Goal: Navigation & Orientation: Find specific page/section

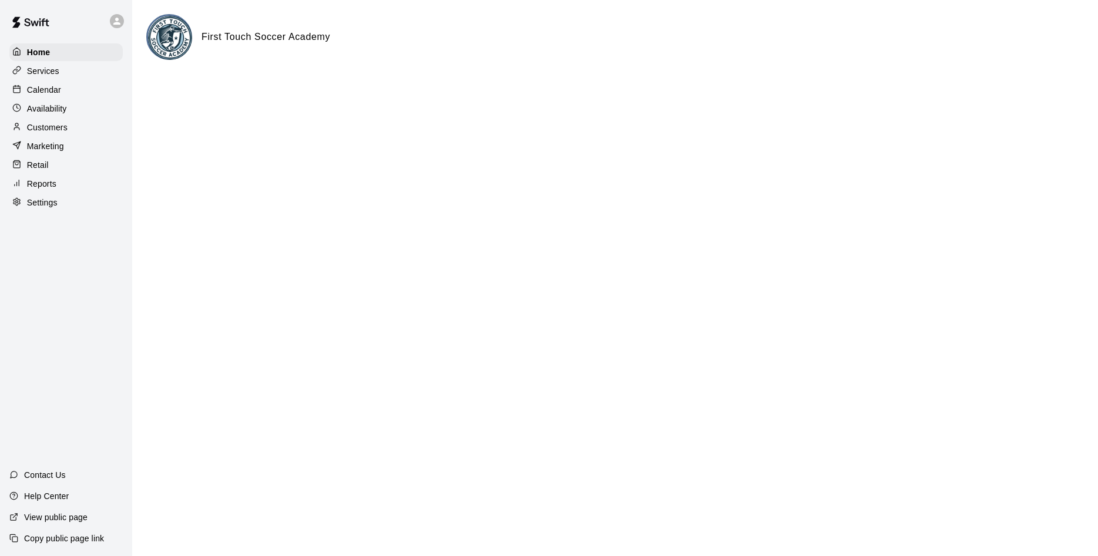
click at [49, 127] on p "Customers" at bounding box center [47, 128] width 41 height 12
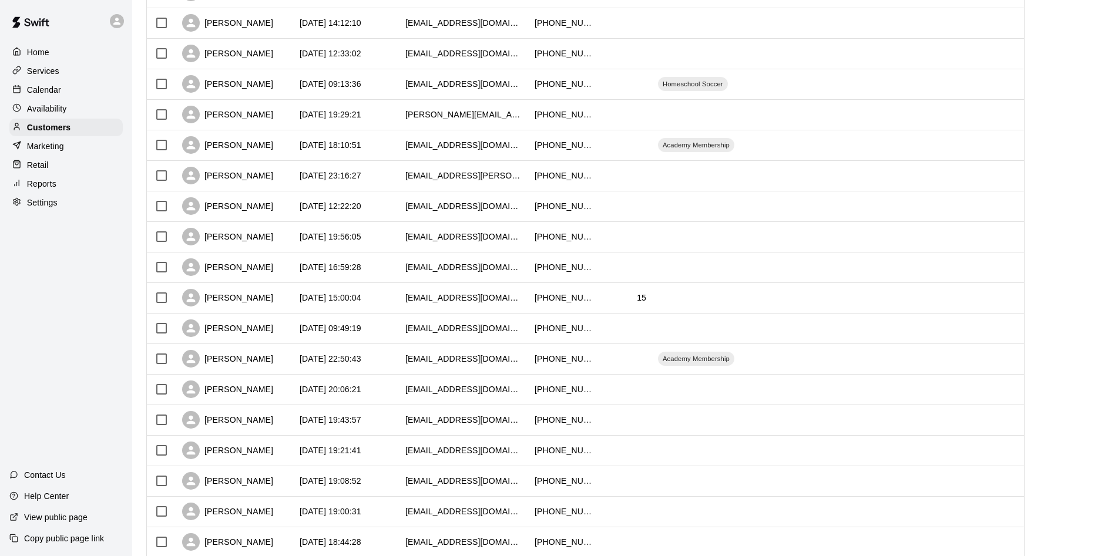
scroll to position [459, 0]
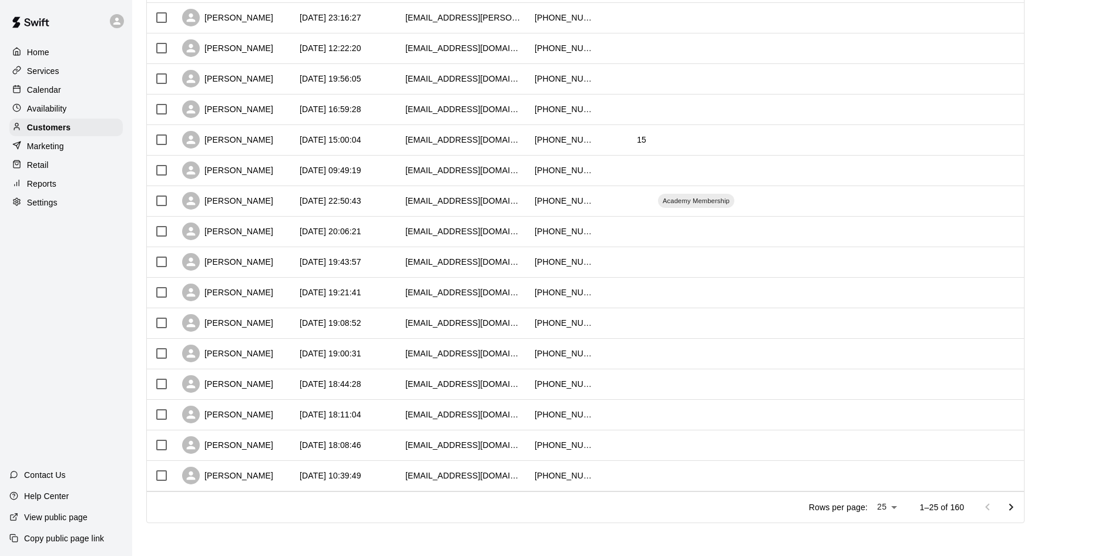
click at [712, 339] on icon "Go to next page" at bounding box center [1011, 507] width 14 height 14
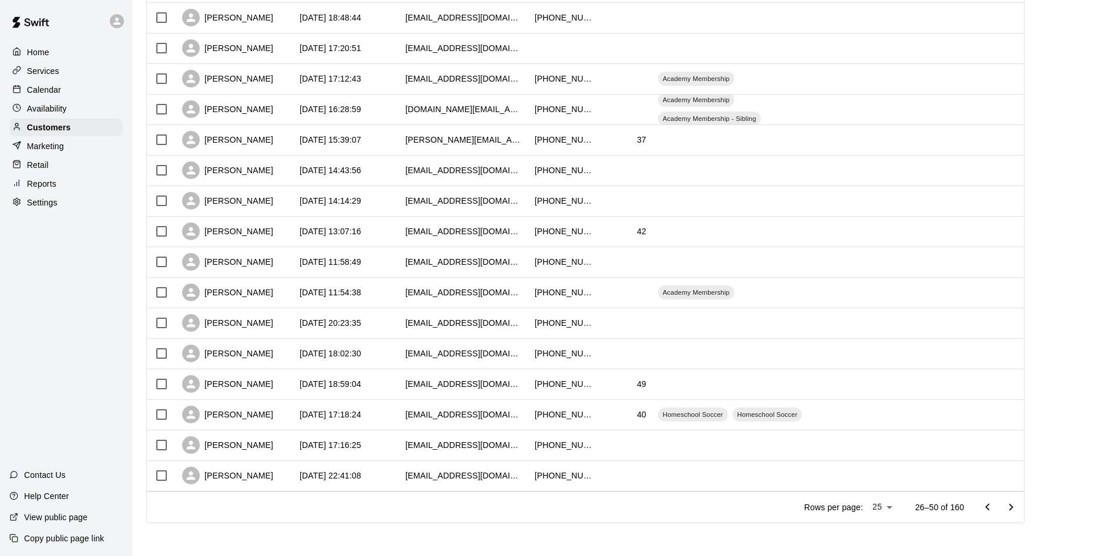
click at [37, 73] on p "Services" at bounding box center [43, 71] width 32 height 12
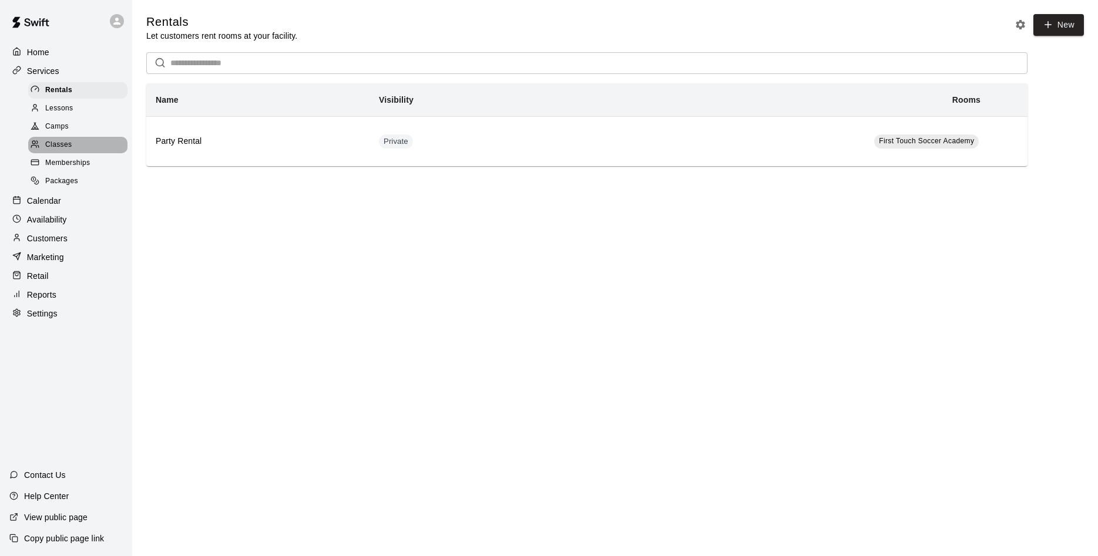
click at [56, 144] on span "Classes" at bounding box center [58, 145] width 26 height 12
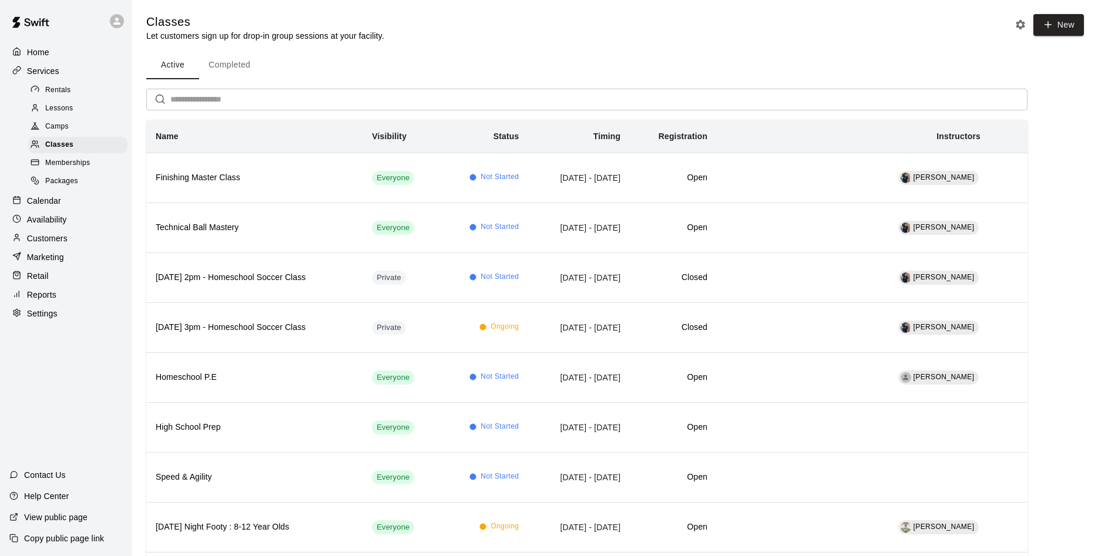
click at [56, 110] on span "Lessons" at bounding box center [59, 109] width 28 height 12
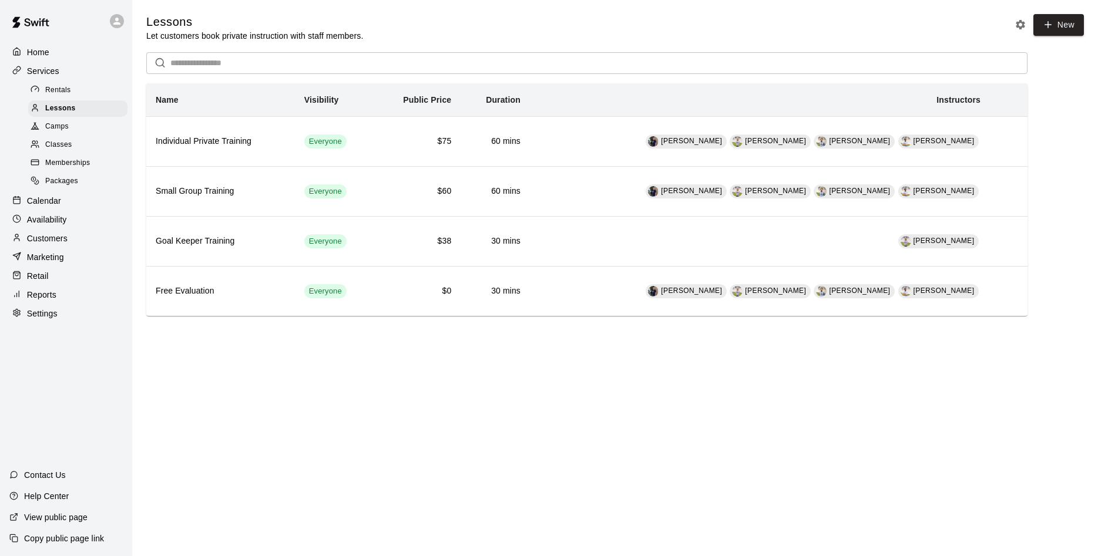
click at [39, 243] on p "Customers" at bounding box center [47, 239] width 41 height 12
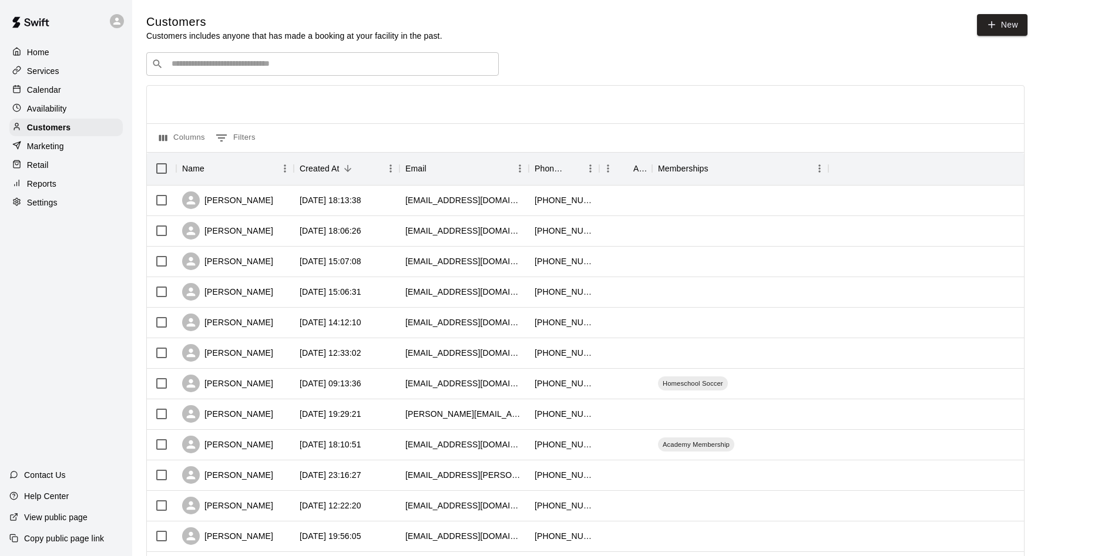
click at [50, 145] on p "Marketing" at bounding box center [45, 146] width 37 height 12
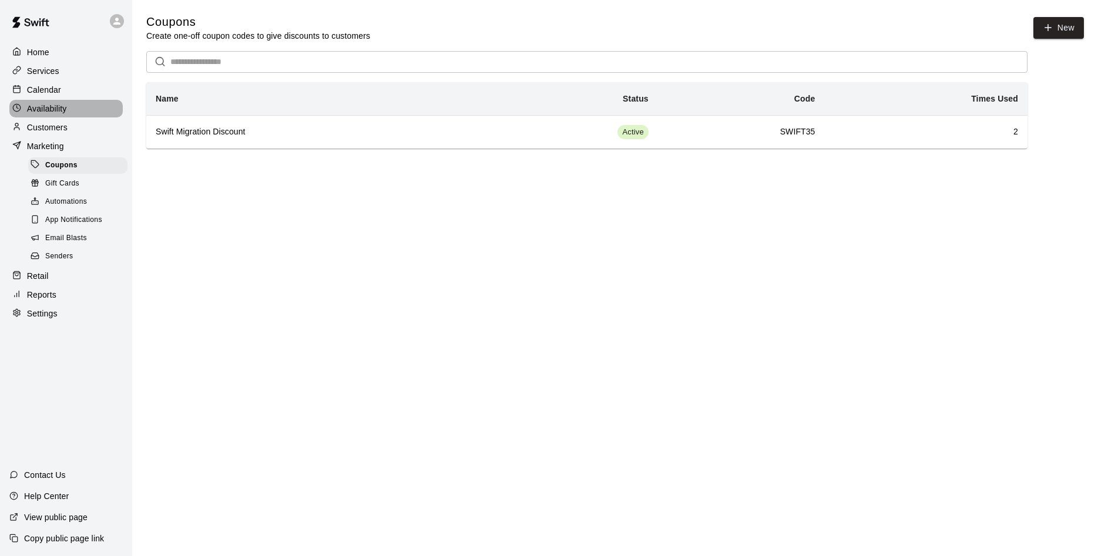
click at [45, 106] on p "Availability" at bounding box center [47, 109] width 40 height 12
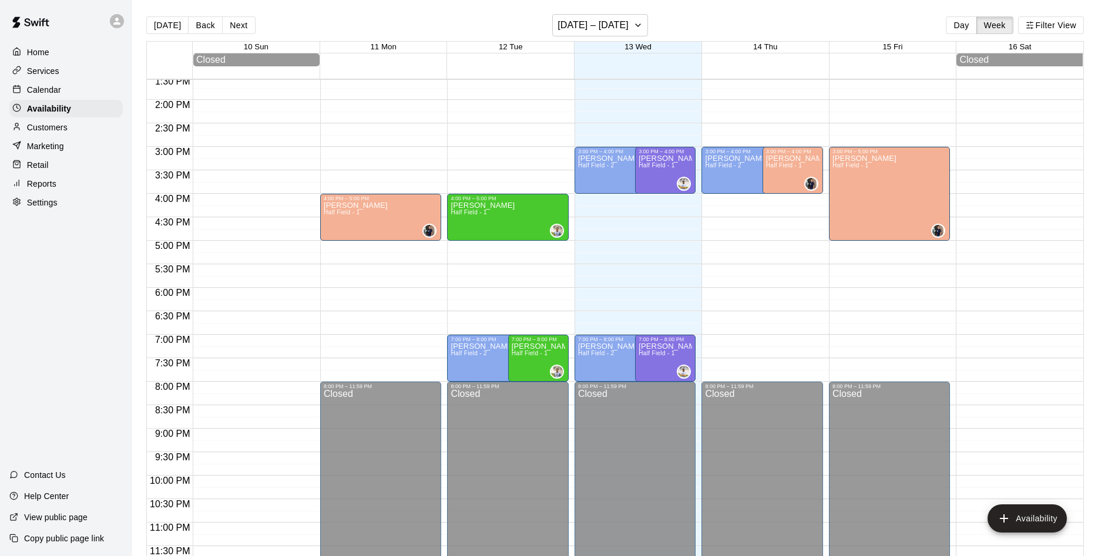
scroll to position [344, 0]
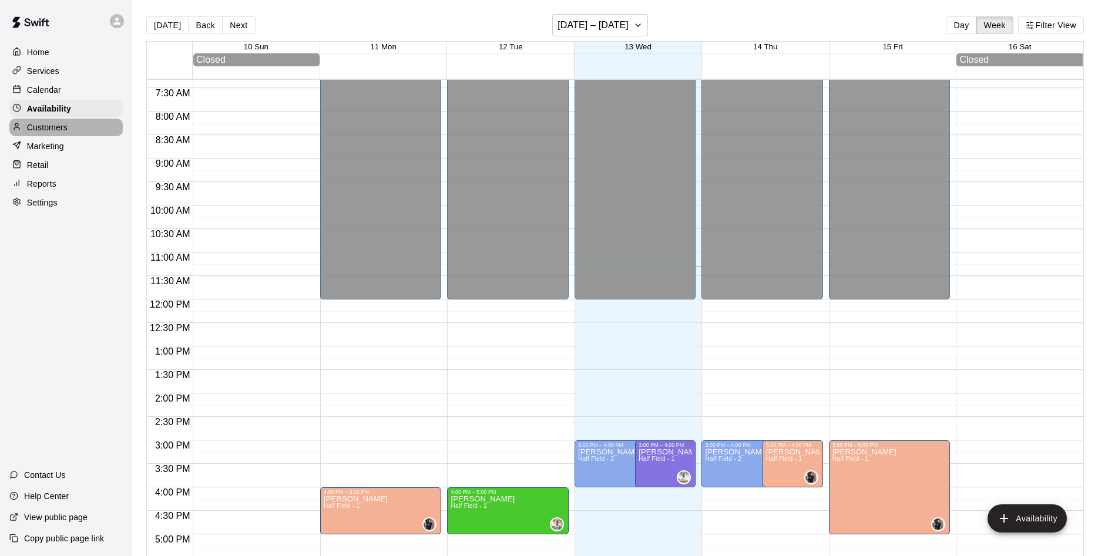
click at [55, 132] on p "Customers" at bounding box center [47, 128] width 41 height 12
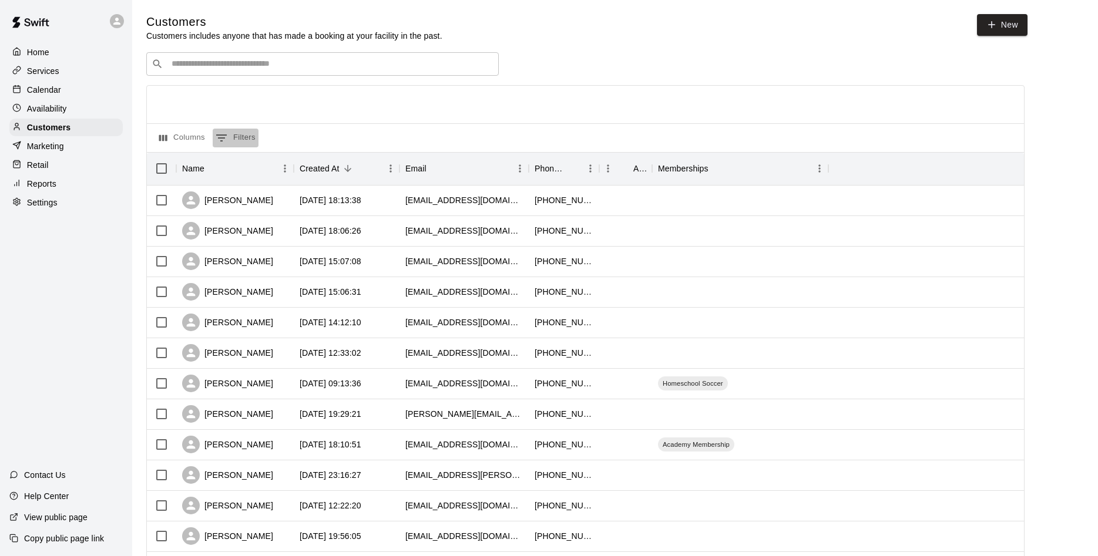
click at [228, 137] on button "0 Filters" at bounding box center [236, 138] width 46 height 19
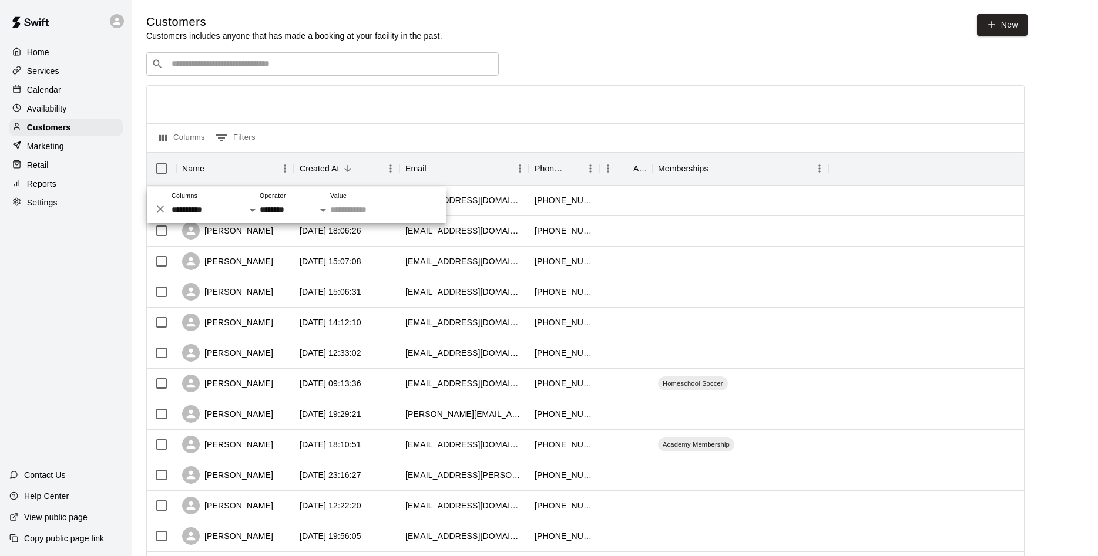
click at [653, 49] on div "Customers Customers includes anyone that has made a booking at your facility in…" at bounding box center [614, 497] width 937 height 967
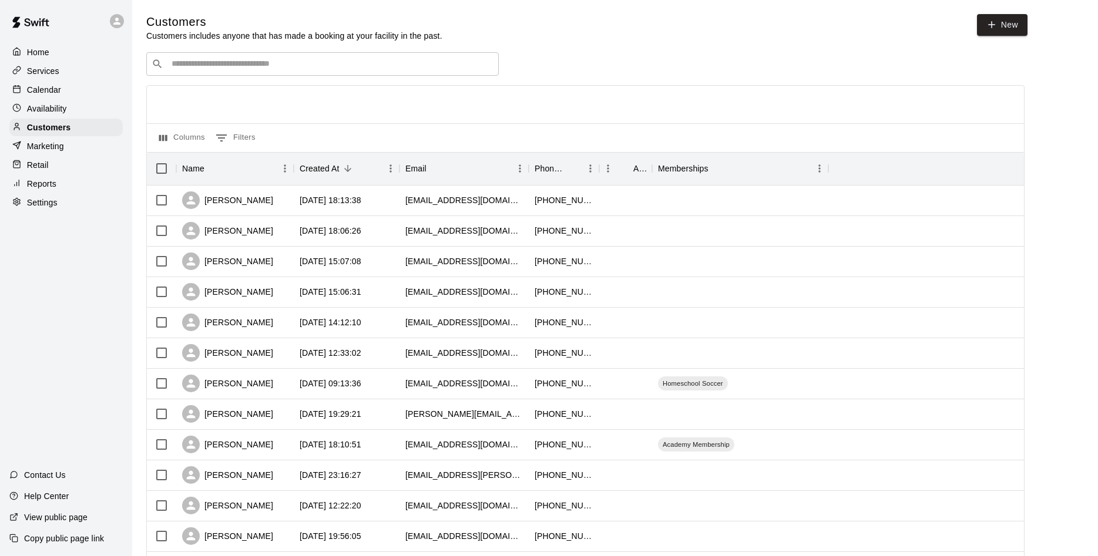
click at [36, 57] on p "Home" at bounding box center [38, 52] width 22 height 12
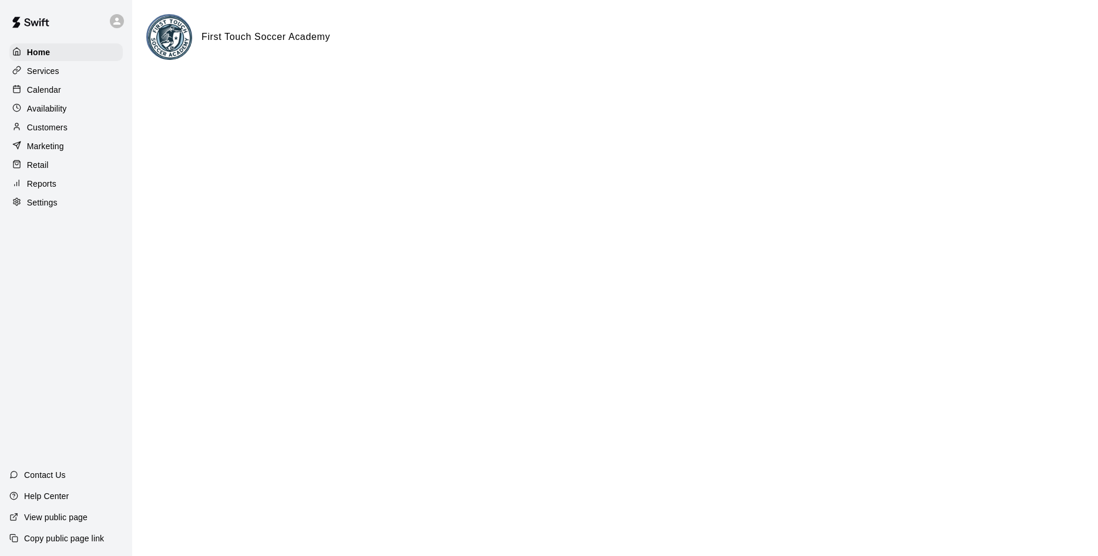
click at [48, 187] on p "Reports" at bounding box center [41, 184] width 29 height 12
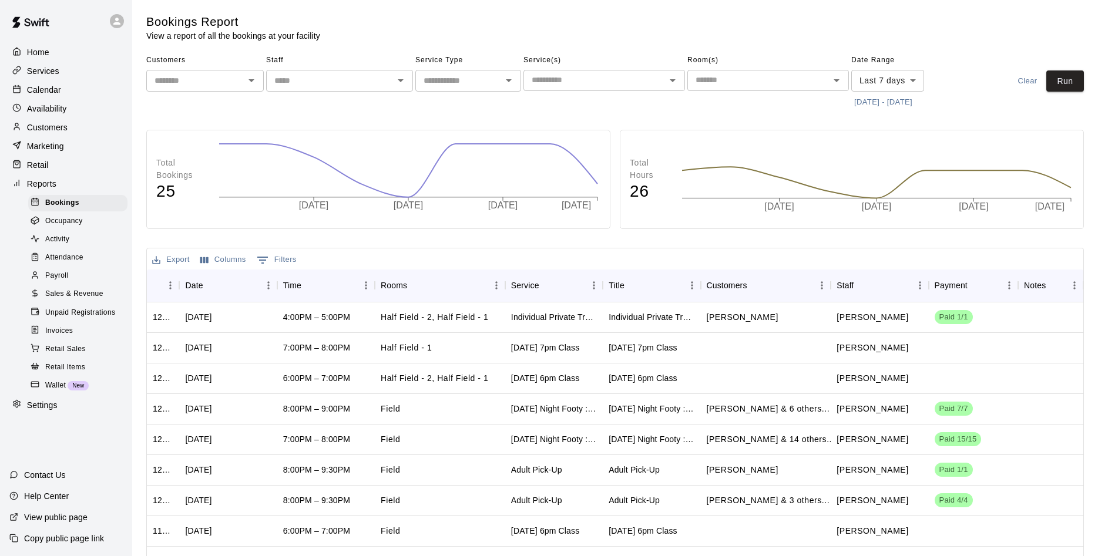
click at [508, 81] on icon "Open" at bounding box center [509, 80] width 6 height 3
click at [455, 163] on li "Classes" at bounding box center [468, 163] width 106 height 19
click at [712, 80] on button "Run" at bounding box center [1065, 81] width 38 height 22
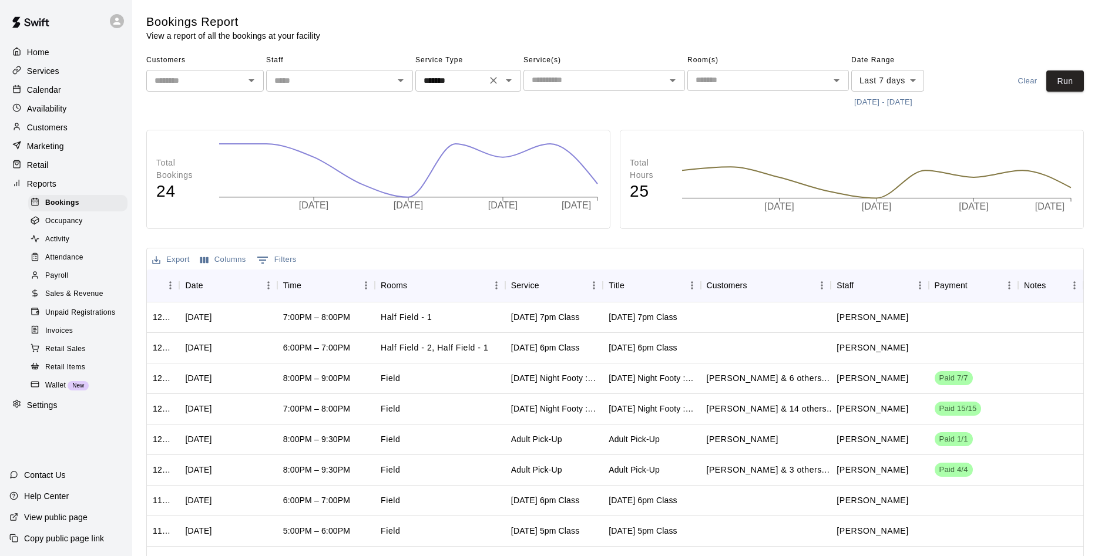
click at [507, 85] on icon "Open" at bounding box center [509, 80] width 14 height 14
click at [450, 144] on li "Camps" at bounding box center [468, 144] width 106 height 19
click at [712, 80] on button "Run" at bounding box center [1065, 81] width 38 height 22
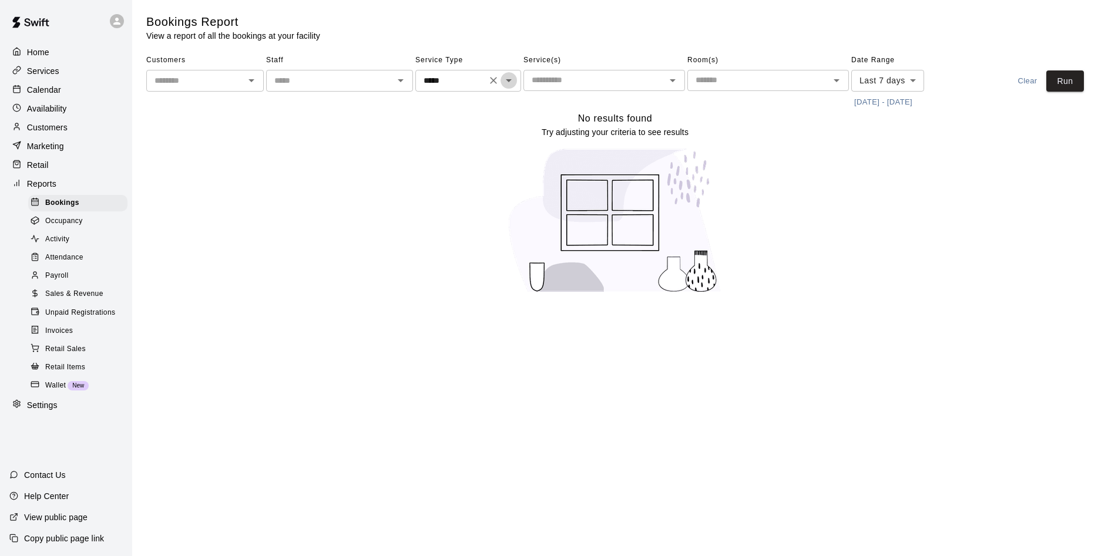
click at [510, 79] on icon "Open" at bounding box center [509, 80] width 14 height 14
click at [448, 122] on li "Lessons" at bounding box center [468, 125] width 106 height 19
type input "*******"
click at [712, 82] on button "Run" at bounding box center [1065, 81] width 38 height 22
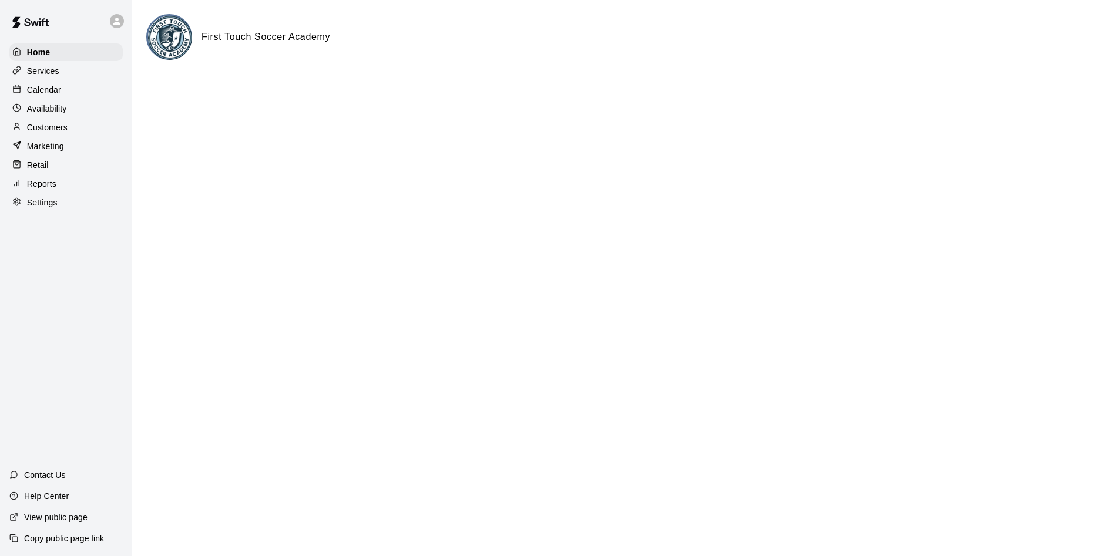
click at [49, 92] on p "Calendar" at bounding box center [44, 90] width 34 height 12
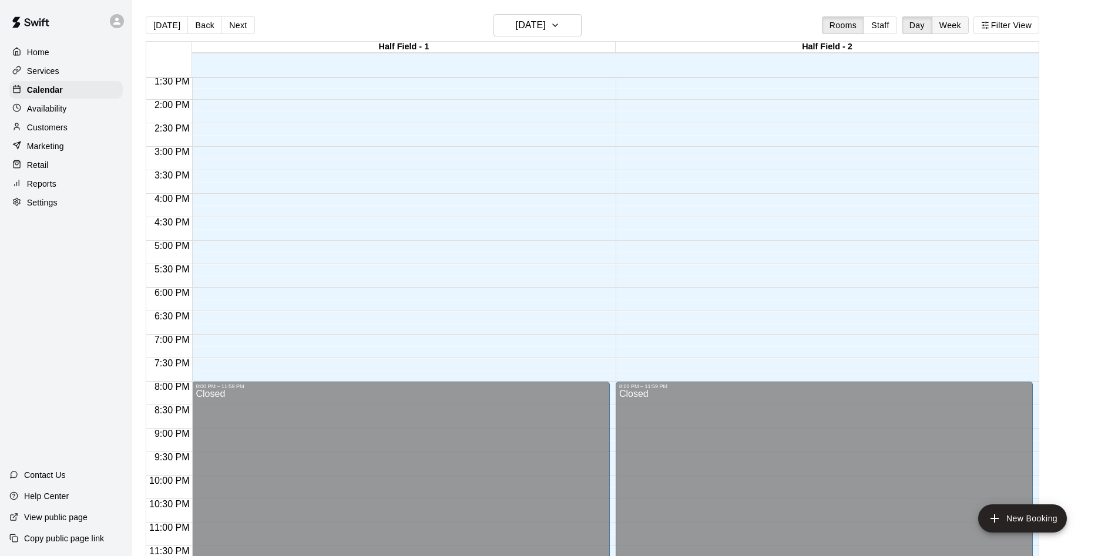
click at [712, 23] on button "Week" at bounding box center [949, 25] width 37 height 18
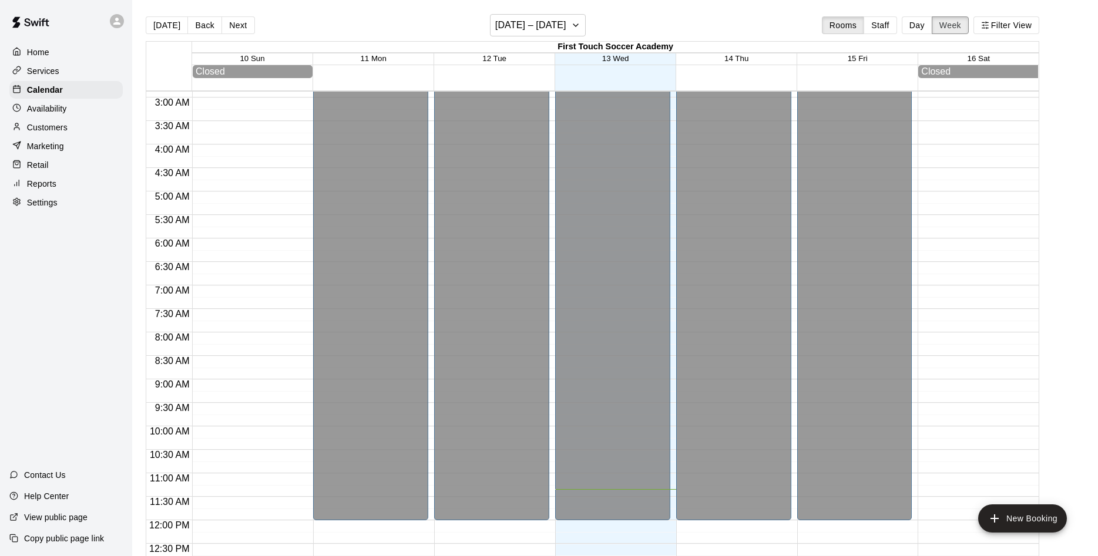
scroll to position [579, 0]
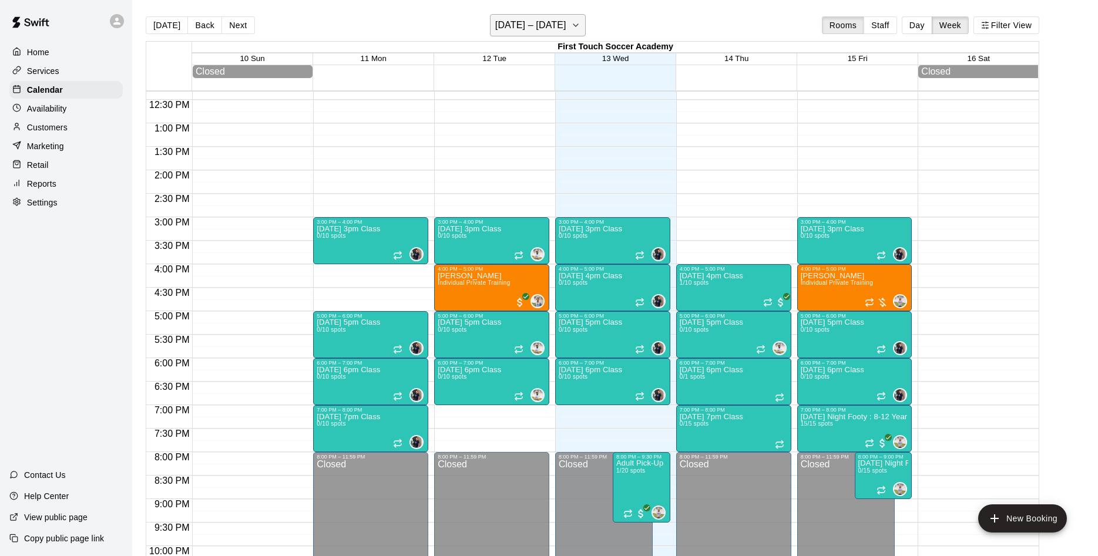
click at [574, 26] on icon "button" at bounding box center [575, 25] width 9 height 14
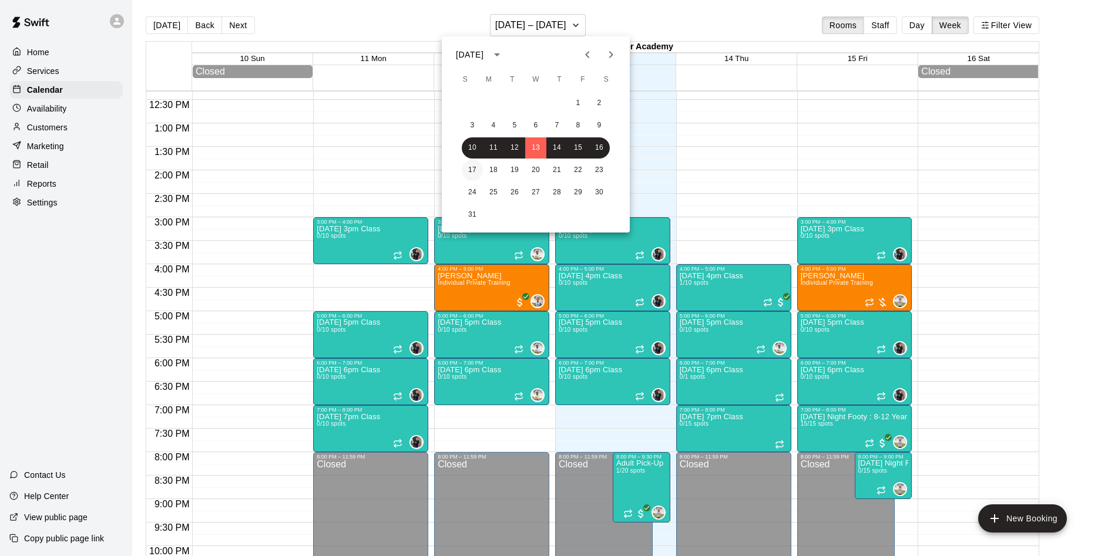
click at [470, 170] on button "17" at bounding box center [472, 170] width 21 height 21
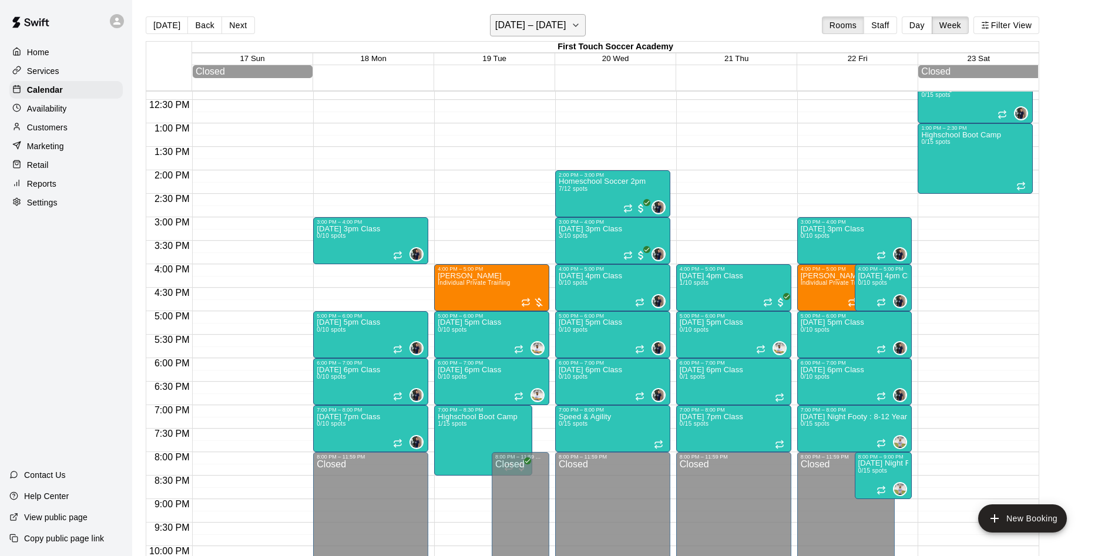
click at [571, 21] on icon "button" at bounding box center [575, 25] width 9 height 14
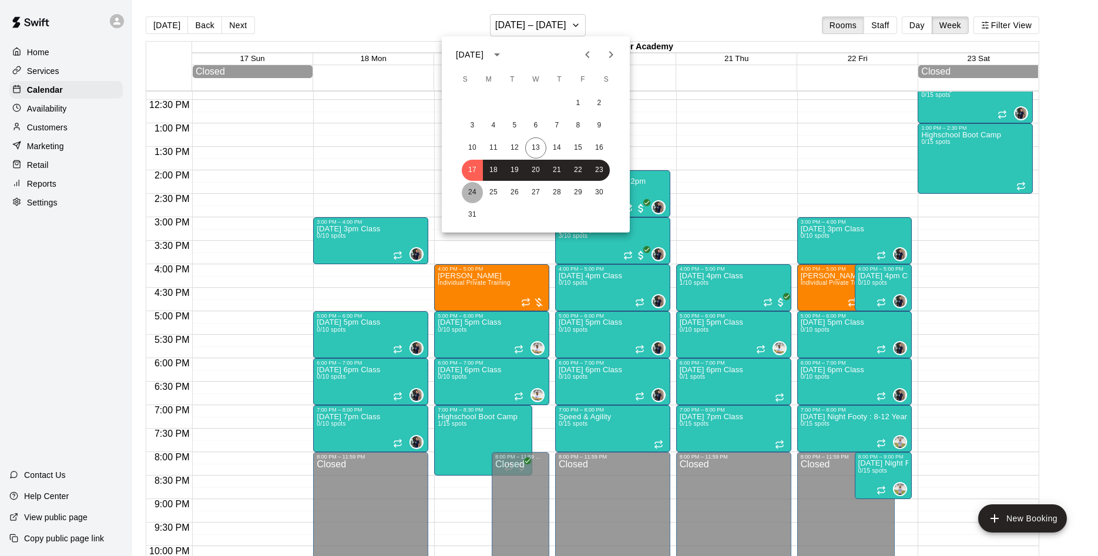
click at [471, 194] on button "24" at bounding box center [472, 192] width 21 height 21
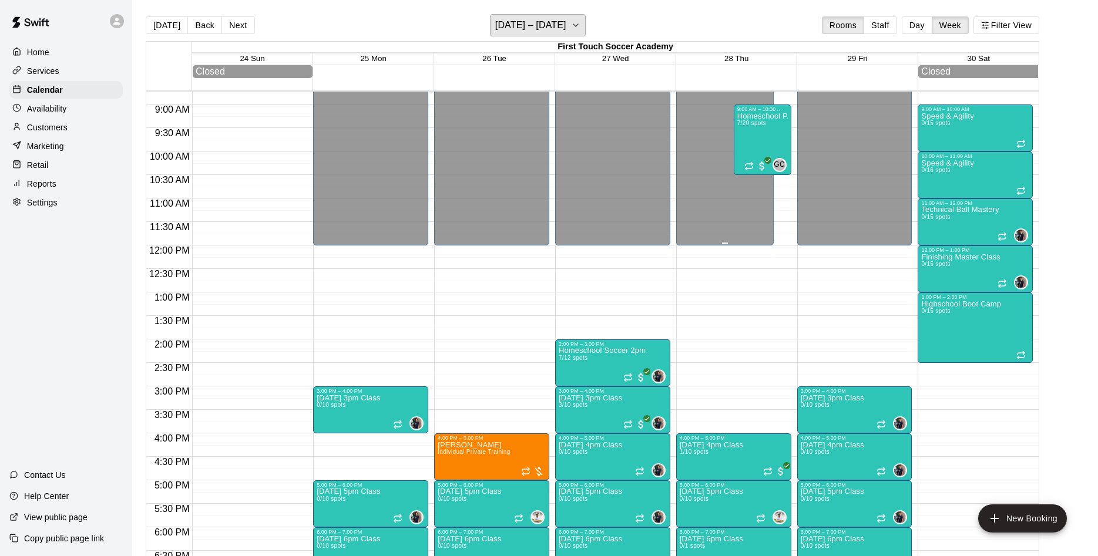
scroll to position [431, 0]
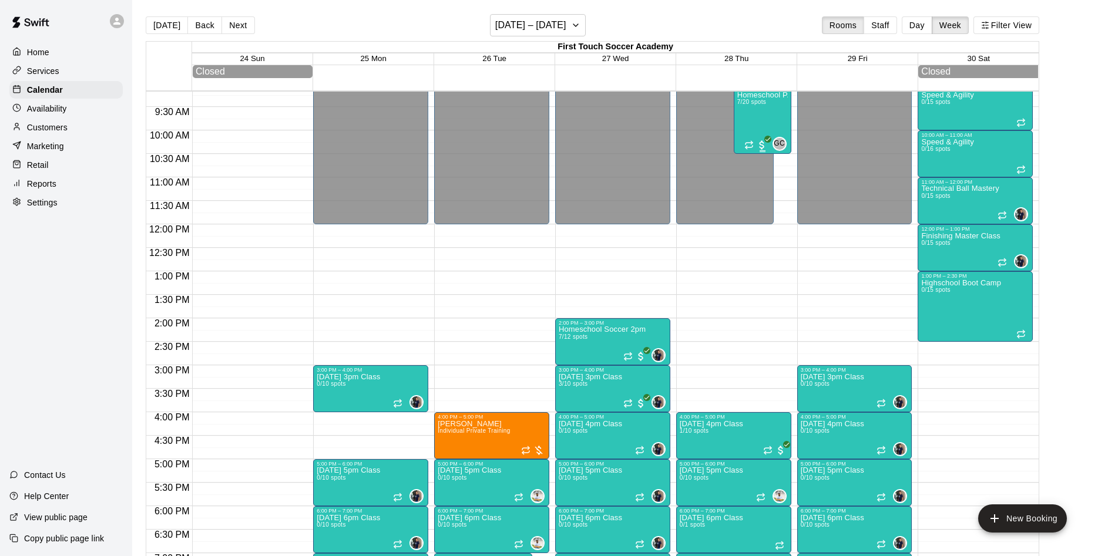
click at [712, 125] on div "Homeschool P.E 7/20 spots" at bounding box center [762, 369] width 51 height 556
click at [712, 72] on div at bounding box center [549, 278] width 1098 height 556
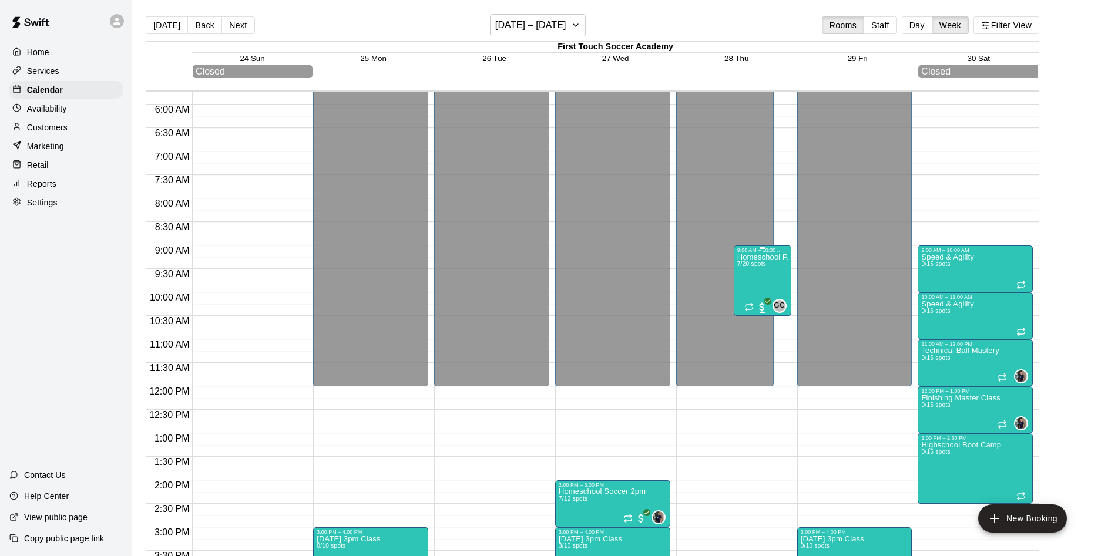
scroll to position [283, 0]
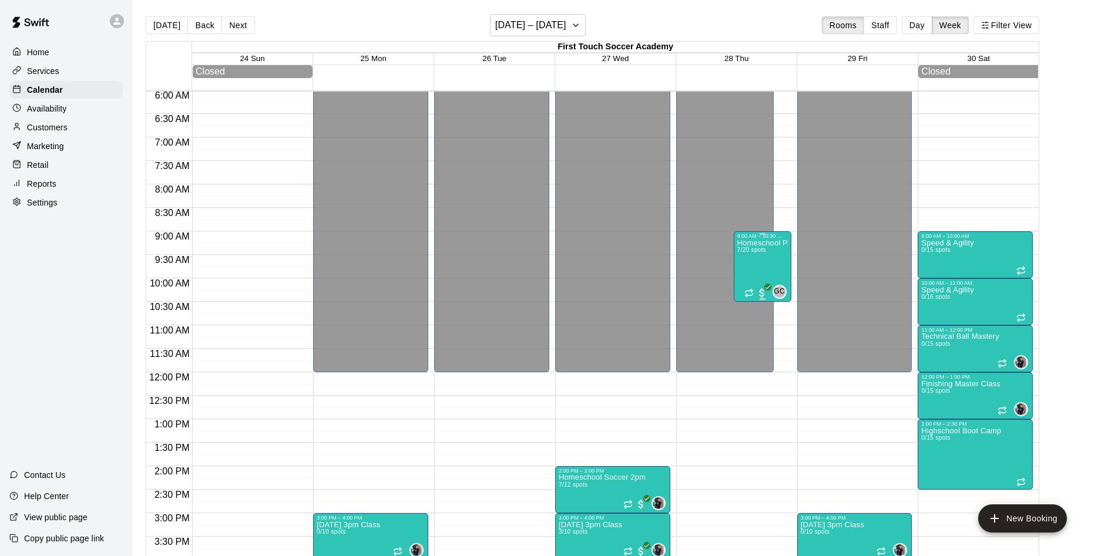
click at [712, 264] on div "Homeschool P.E 7/20 spots" at bounding box center [762, 517] width 51 height 556
click at [712, 160] on div at bounding box center [549, 278] width 1098 height 556
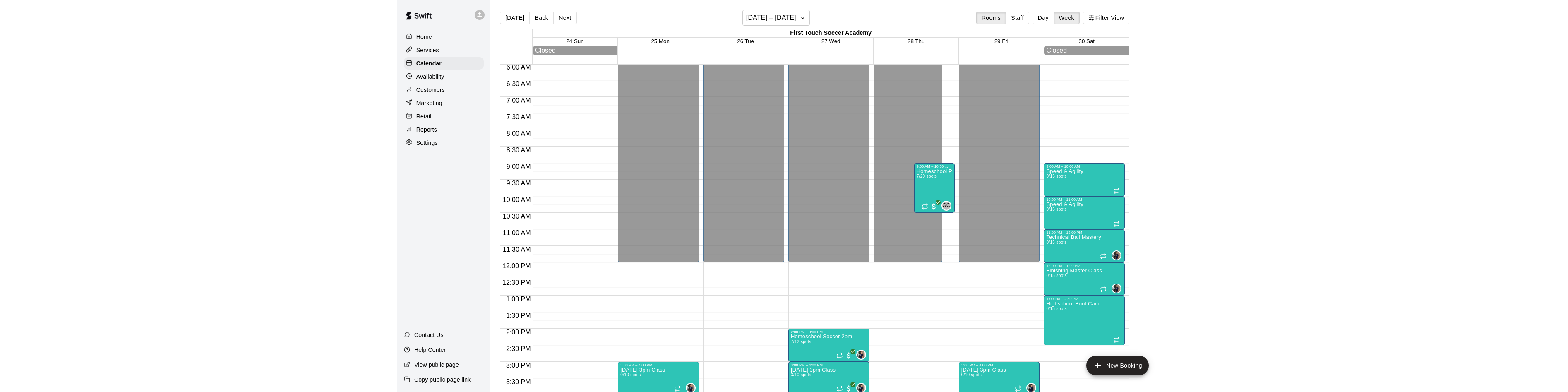
scroll to position [0, 0]
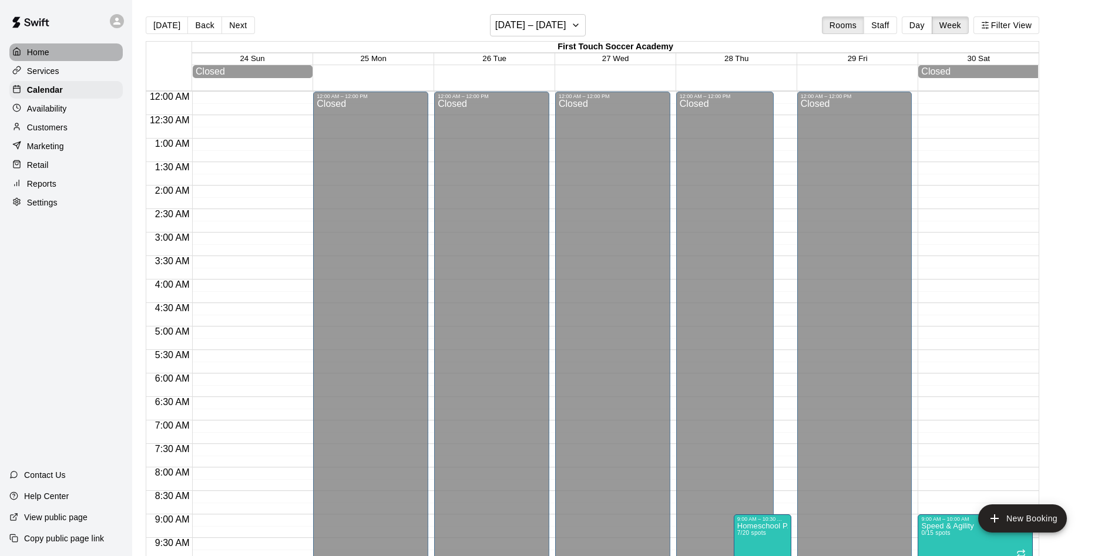
click at [43, 50] on p "Home" at bounding box center [38, 52] width 22 height 12
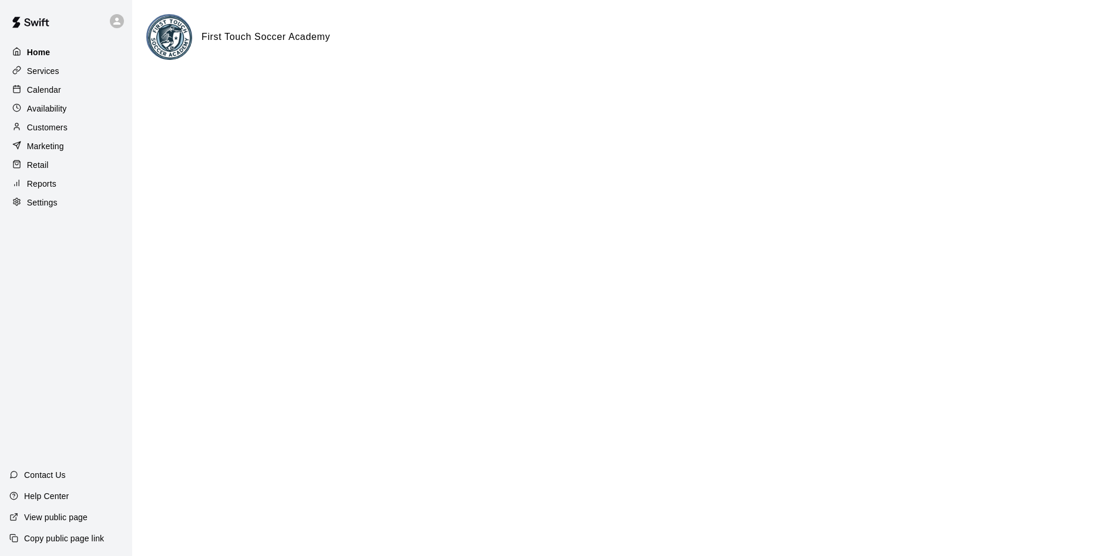
click at [43, 50] on p "Home" at bounding box center [38, 52] width 23 height 12
